Goal: Browse casually

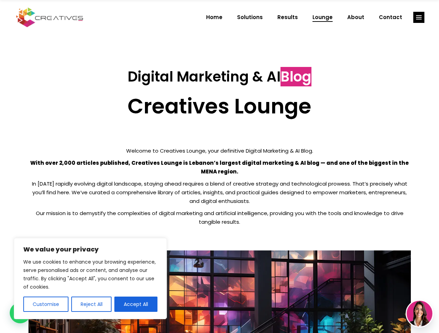
click at [219, 167] on p "With over 2,000 articles published, Creatives Lounge is Lebanon’s largest digit…" at bounding box center [219, 167] width 382 height 17
click at [45, 305] on button "Customise" at bounding box center [45, 304] width 45 height 15
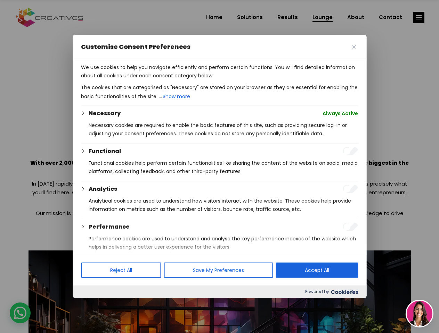
click at [91, 305] on div at bounding box center [219, 166] width 439 height 333
click at [136, 80] on p "We use cookies to help you navigate efficiently and perform certain functions. …" at bounding box center [219, 71] width 277 height 17
click at [419, 17] on div at bounding box center [219, 166] width 439 height 333
click at [419, 314] on img at bounding box center [419, 314] width 26 height 26
